Goal: Transaction & Acquisition: Purchase product/service

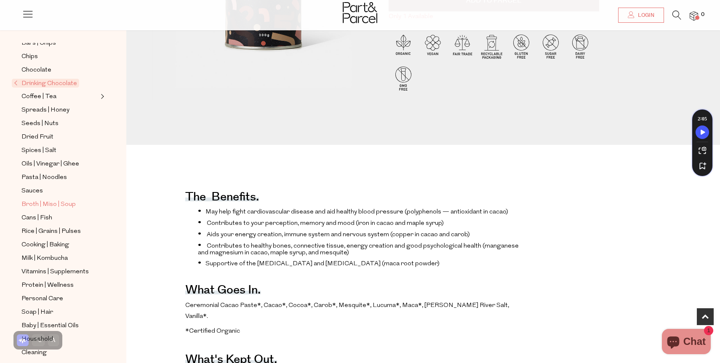
scroll to position [165, 0]
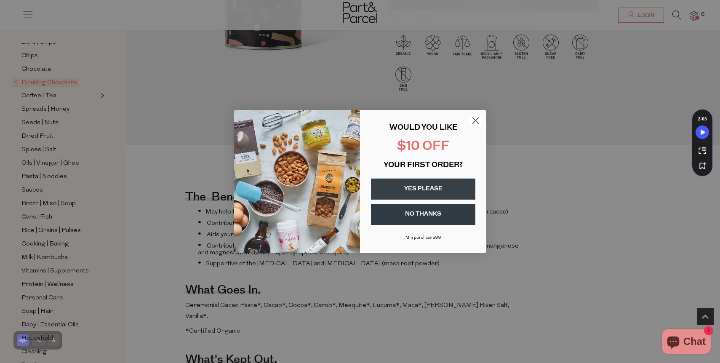
click at [474, 121] on circle "Close dialog" at bounding box center [476, 121] width 14 height 14
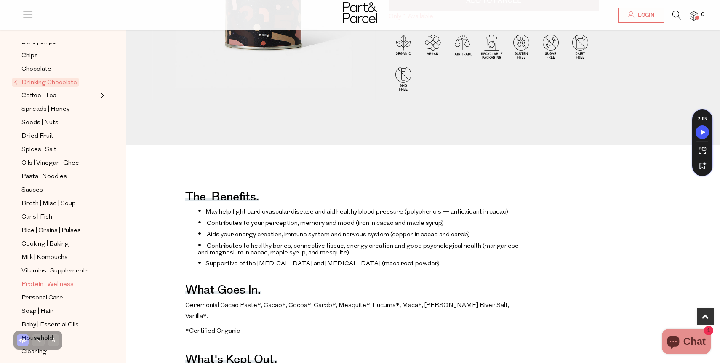
click at [63, 281] on span "Protein | Wellness" at bounding box center [47, 285] width 52 height 10
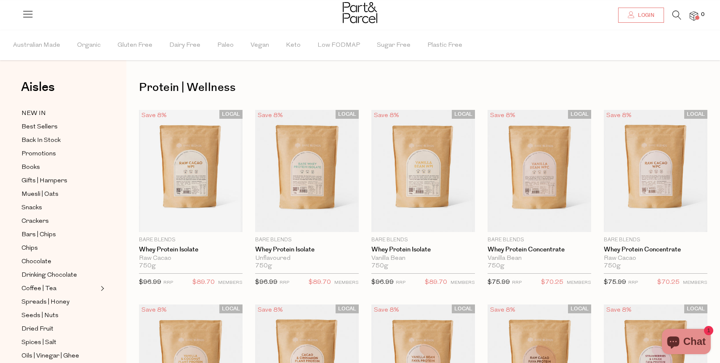
type input "breejcurtain@gmail.com"
click at [650, 11] on link "Login" at bounding box center [641, 15] width 46 height 15
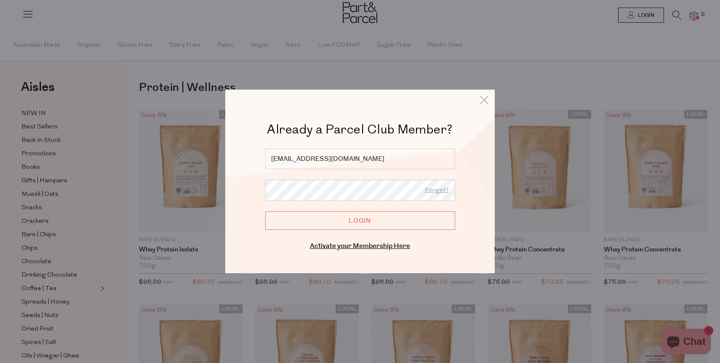
click at [375, 217] on input "Login" at bounding box center [360, 220] width 190 height 19
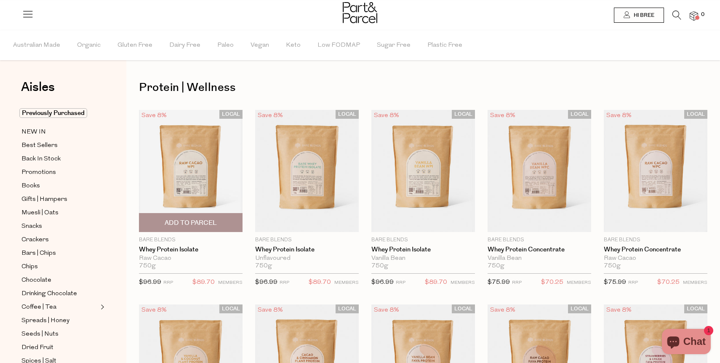
click at [198, 219] on span "Add To Parcel" at bounding box center [191, 223] width 52 height 9
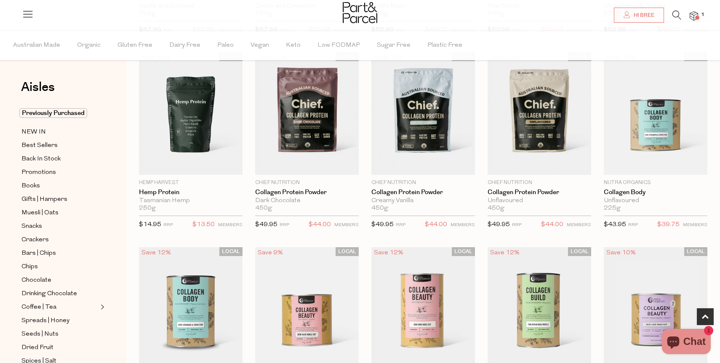
scroll to position [448, 0]
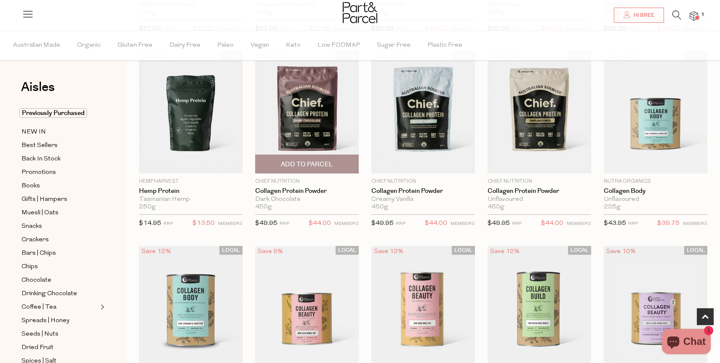
click at [327, 109] on img at bounding box center [307, 112] width 104 height 122
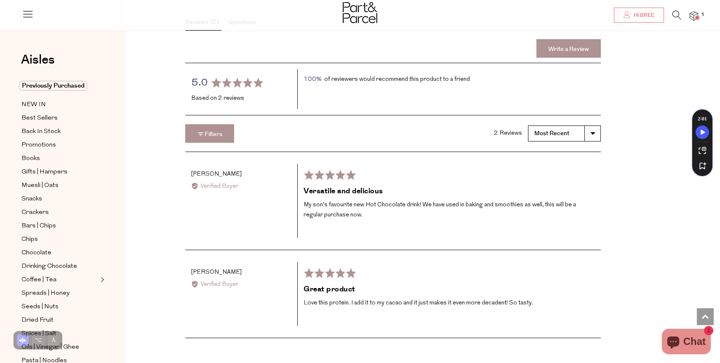
scroll to position [1269, 0]
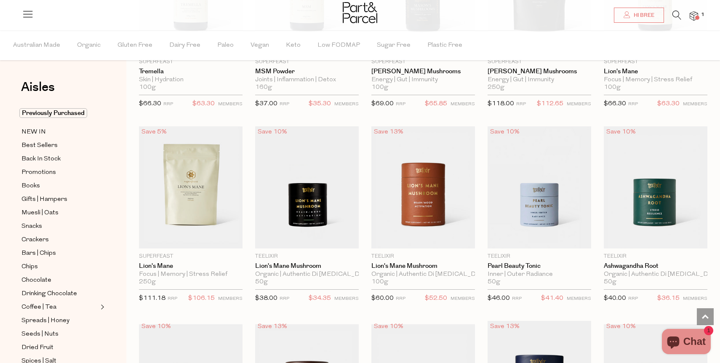
scroll to position [1346, 0]
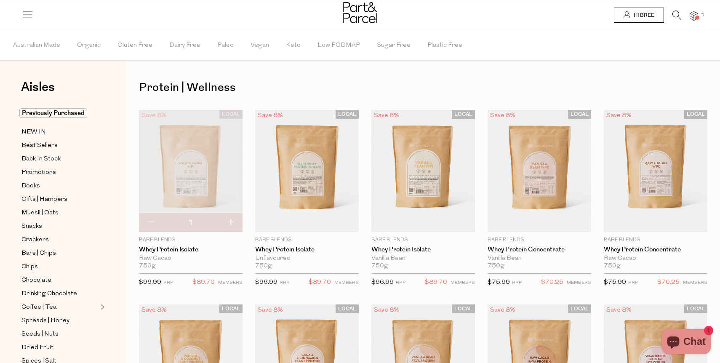
click at [696, 18] on span at bounding box center [697, 18] width 4 height 4
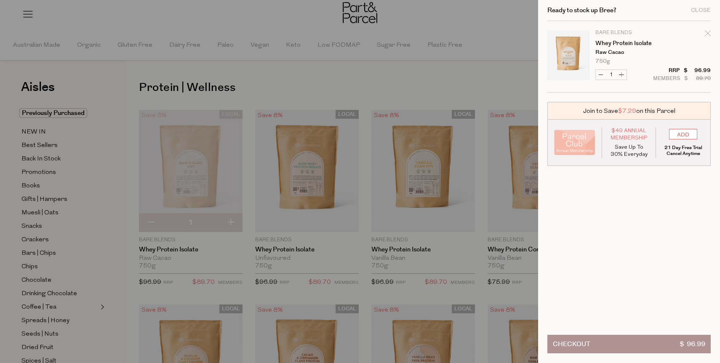
click at [594, 348] on button "Checkout $ 96.99" at bounding box center [629, 344] width 163 height 19
